Goal: Task Accomplishment & Management: Use online tool/utility

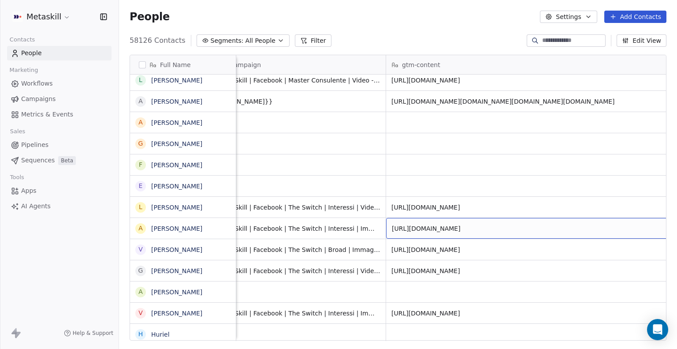
scroll to position [0, 1396]
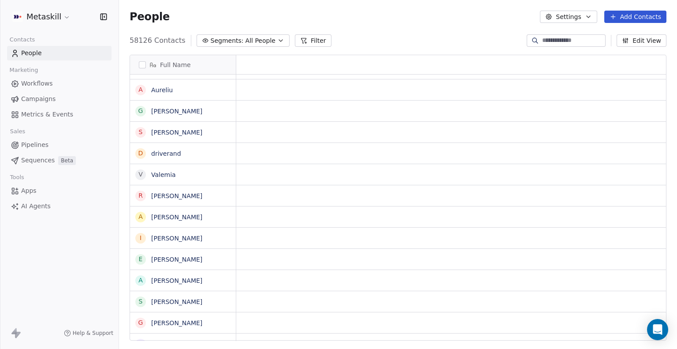
scroll to position [0, 0]
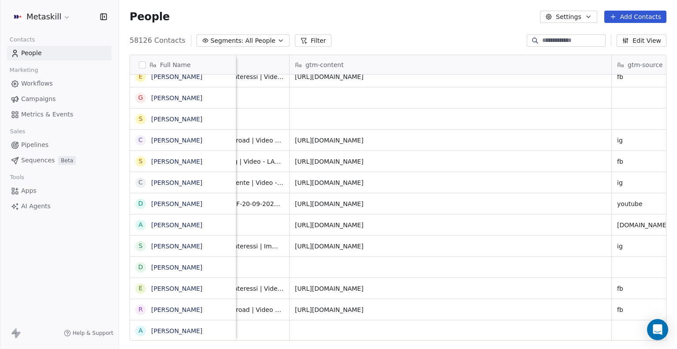
scroll to position [0, 1574]
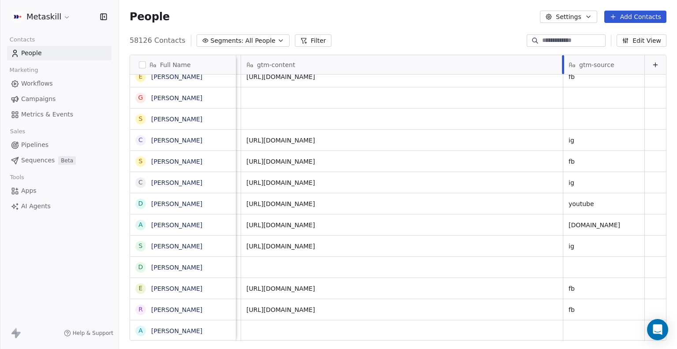
drag, startPoint x: 555, startPoint y: 60, endPoint x: 654, endPoint y: 53, distance: 99.5
click at [654, 53] on div "Full Name I [PERSON_NAME] E [PERSON_NAME] [PERSON_NAME] A [PERSON_NAME] S [PERS…" at bounding box center [398, 201] width 558 height 307
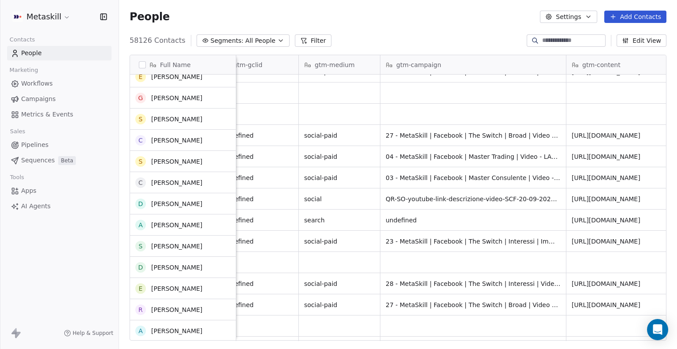
scroll to position [1283, 0]
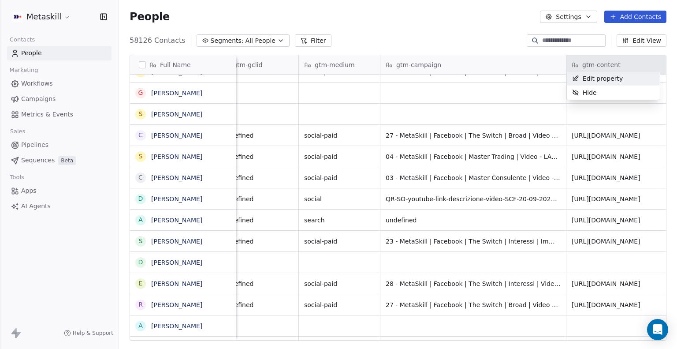
click at [560, 63] on html "Metaskill Contacts People Marketing Workflows Campaigns Metrics & Events Sales …" at bounding box center [338, 174] width 677 height 349
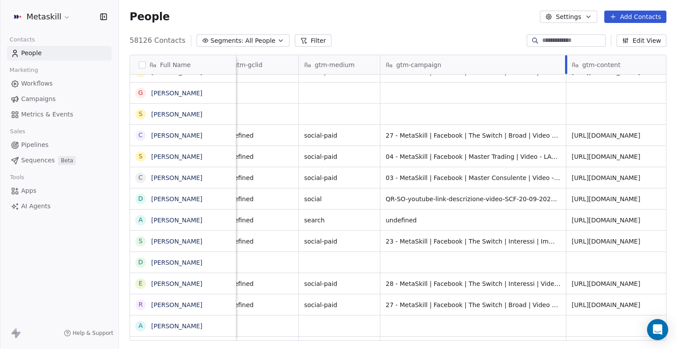
drag, startPoint x: 565, startPoint y: 59, endPoint x: 670, endPoint y: 60, distance: 105.4
click at [670, 60] on div "Full Name I [PERSON_NAME] E [PERSON_NAME] [PERSON_NAME] A [PERSON_NAME] S [PERS…" at bounding box center [398, 201] width 558 height 307
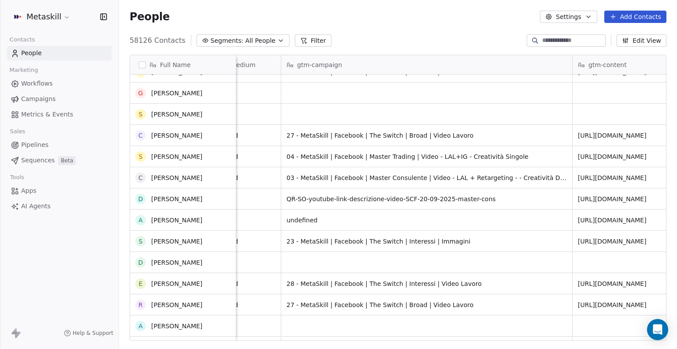
scroll to position [1277, 0]
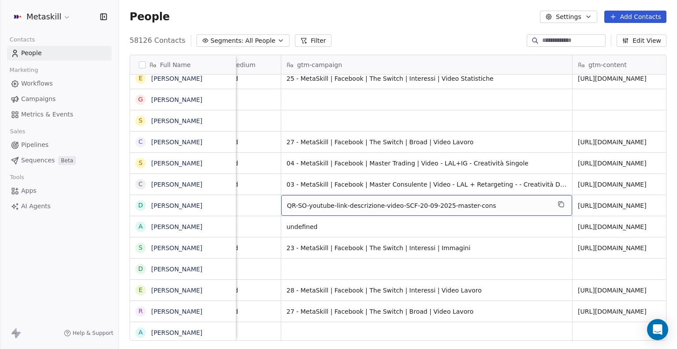
click at [391, 201] on span "QR-SO-youtube-link-descrizione-video-SCF-20-09-2025-master-cons" at bounding box center [419, 205] width 264 height 9
click at [559, 201] on icon "grid" at bounding box center [561, 204] width 7 height 7
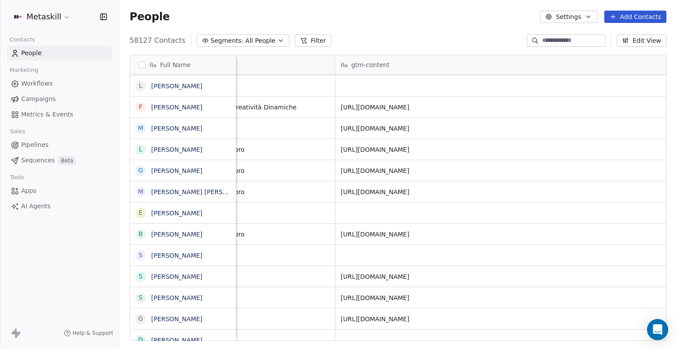
scroll to position [5, 1585]
